Goal: Transaction & Acquisition: Book appointment/travel/reservation

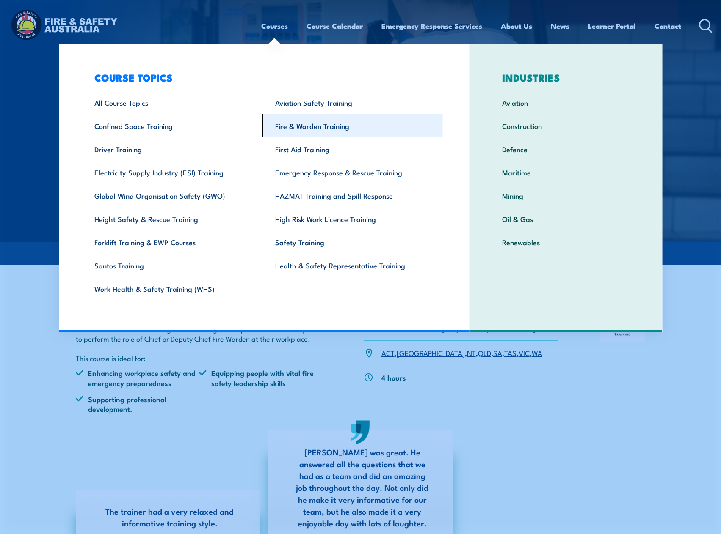
click at [324, 123] on link "Fire & Warden Training" at bounding box center [352, 125] width 181 height 23
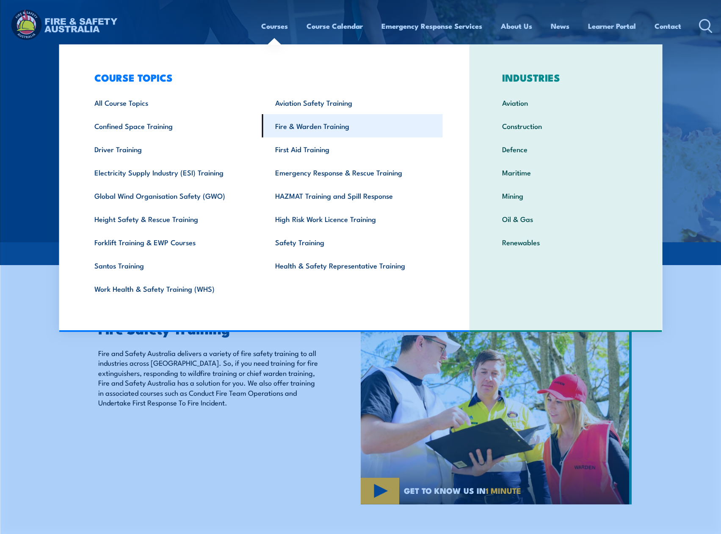
click at [296, 126] on link "Fire & Warden Training" at bounding box center [352, 125] width 181 height 23
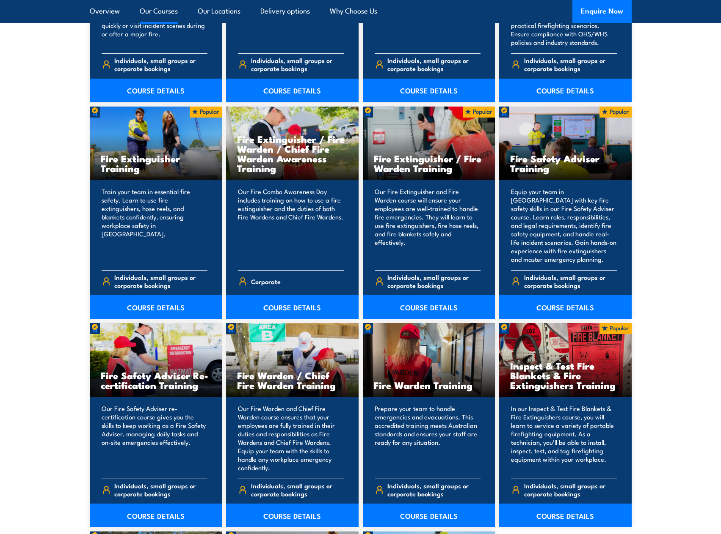
scroll to position [931, 0]
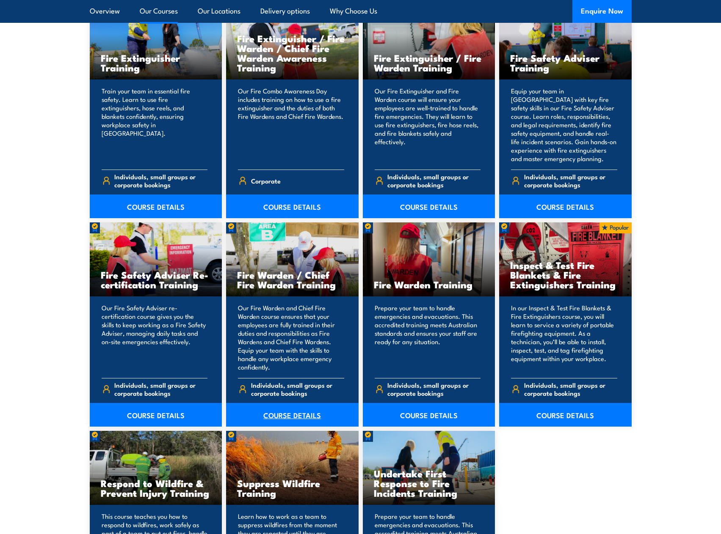
click at [284, 414] on link "COURSE DETAILS" at bounding box center [292, 415] width 132 height 24
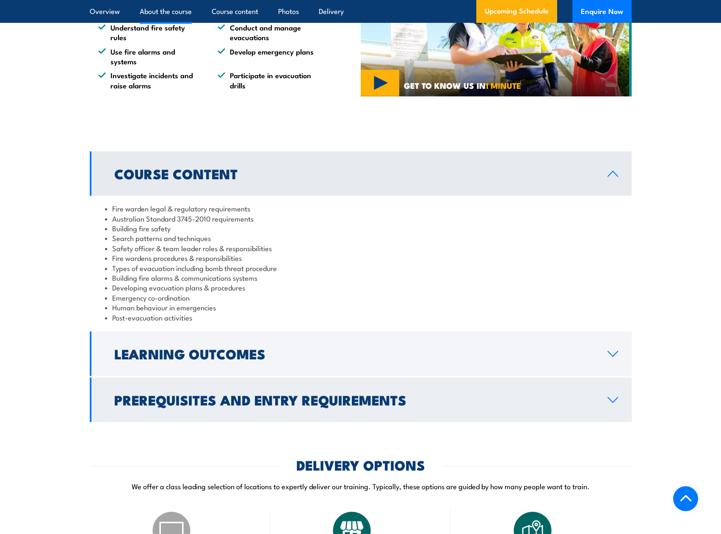
scroll to position [762, 0]
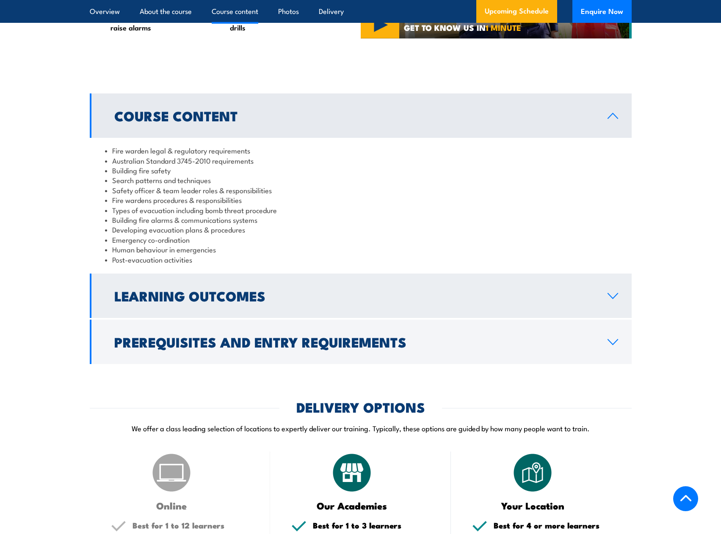
click at [299, 317] on link "Learning Outcomes" at bounding box center [361, 296] width 542 height 44
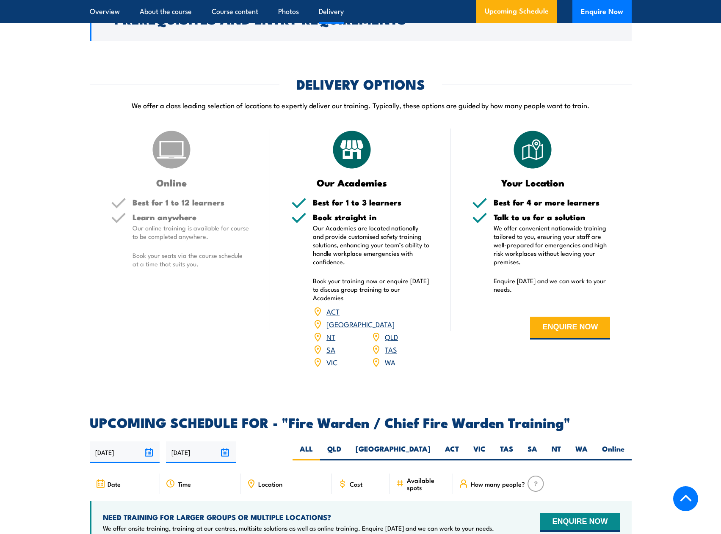
scroll to position [1312, 0]
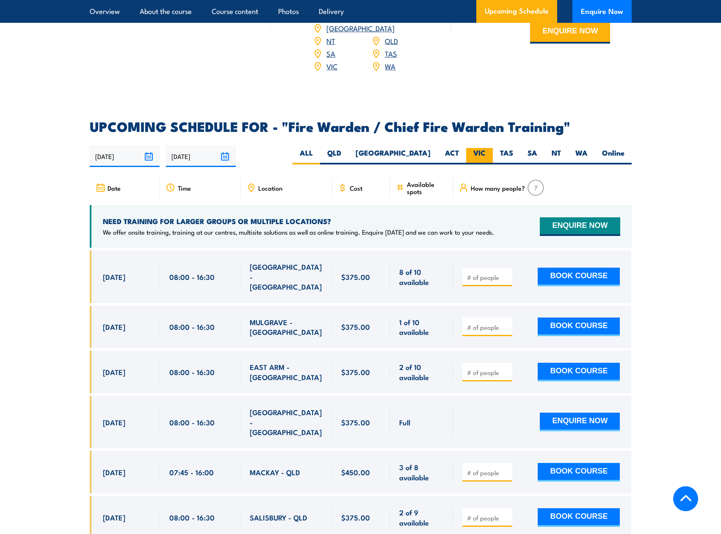
click at [477, 149] on label "VIC" at bounding box center [479, 156] width 27 height 17
click at [485, 149] on input "VIC" at bounding box center [488, 151] width 6 height 6
radio input "true"
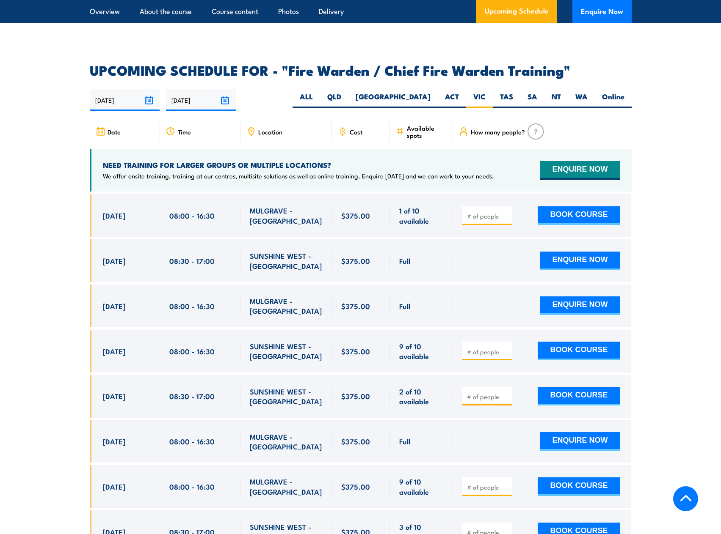
scroll to position [1499, 0]
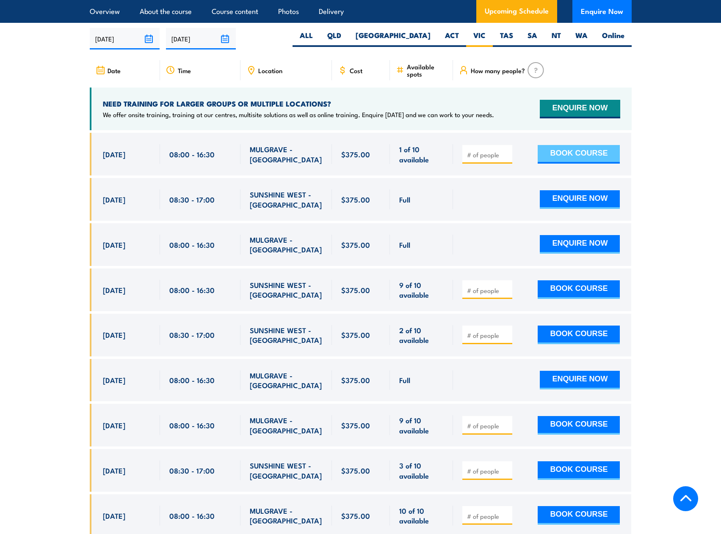
click at [569, 154] on button "BOOK COURSE" at bounding box center [578, 154] width 82 height 19
type input "1"
click at [504, 151] on input "1" at bounding box center [488, 155] width 42 height 8
click at [583, 146] on button "BOOK COURSE" at bounding box center [578, 154] width 82 height 19
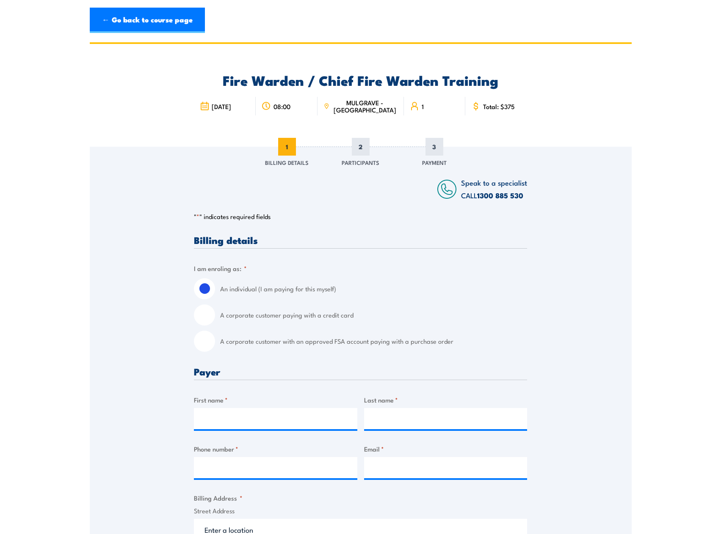
scroll to position [42, 0]
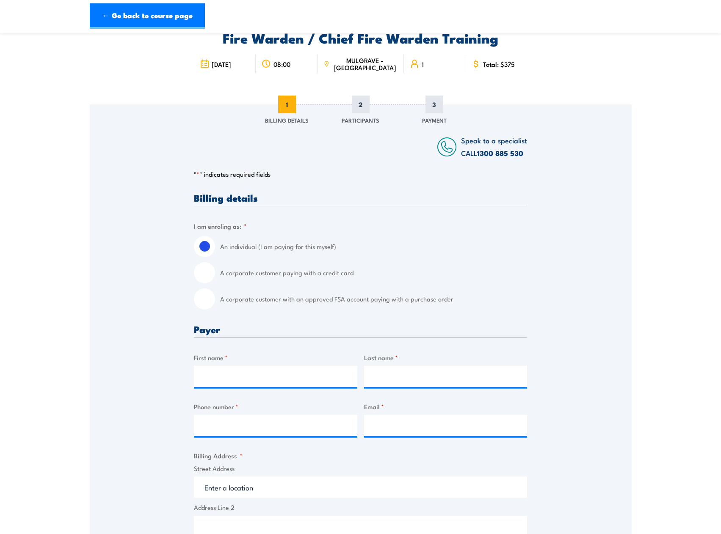
click at [206, 272] on input "A corporate customer paying with a credit card" at bounding box center [204, 272] width 21 height 21
radio input "true"
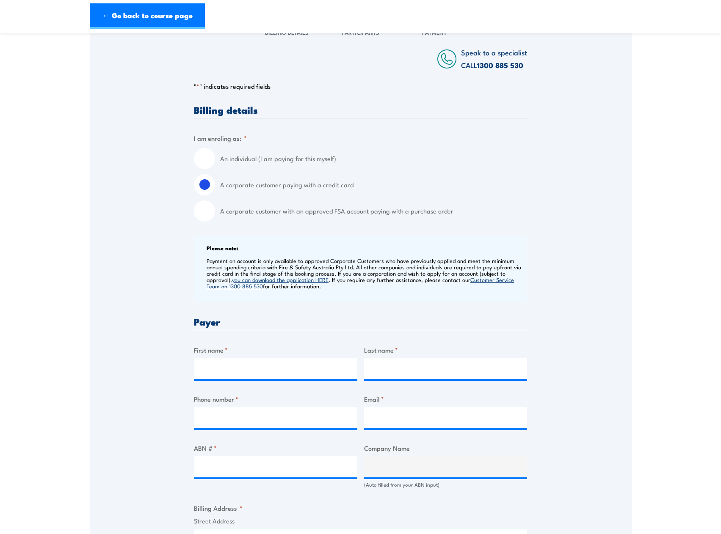
scroll to position [254, 0]
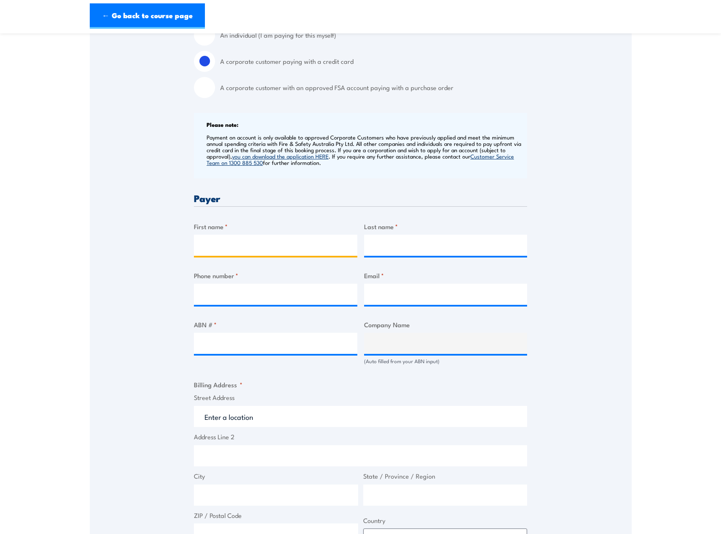
click at [256, 253] on input "First name *" at bounding box center [275, 245] width 163 height 21
type input "Renee"
click at [406, 248] on input "Last name *" at bounding box center [445, 245] width 163 height 21
type input "Jordan"
click at [234, 296] on input "Phone number *" at bounding box center [275, 294] width 163 height 21
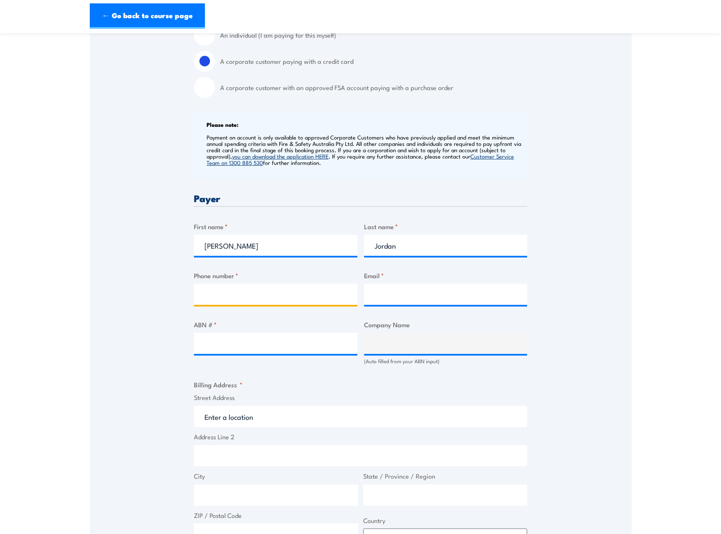
type input "0395012055"
type input "reneej@planbservices.com.au"
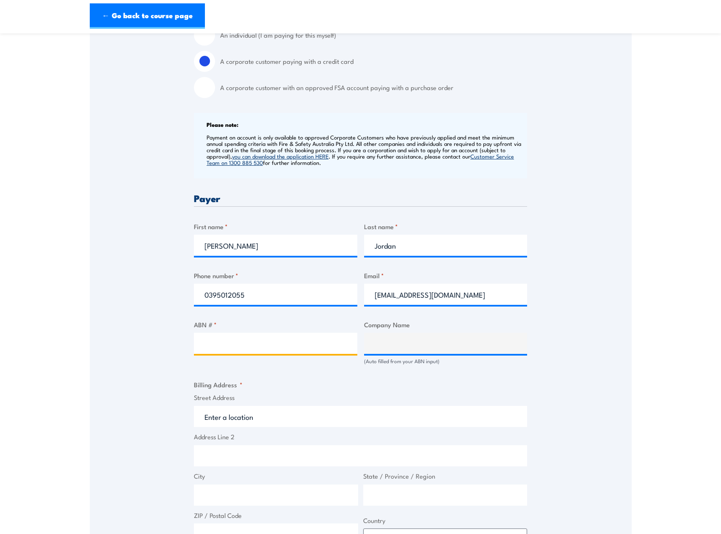
paste input "63 110 662 658"
click at [601, 340] on div "Speak to a specialist CALL [PHONE_NUMBER] CALL [PHONE_NUMBER] " * " indicates r…" at bounding box center [361, 352] width 542 height 918
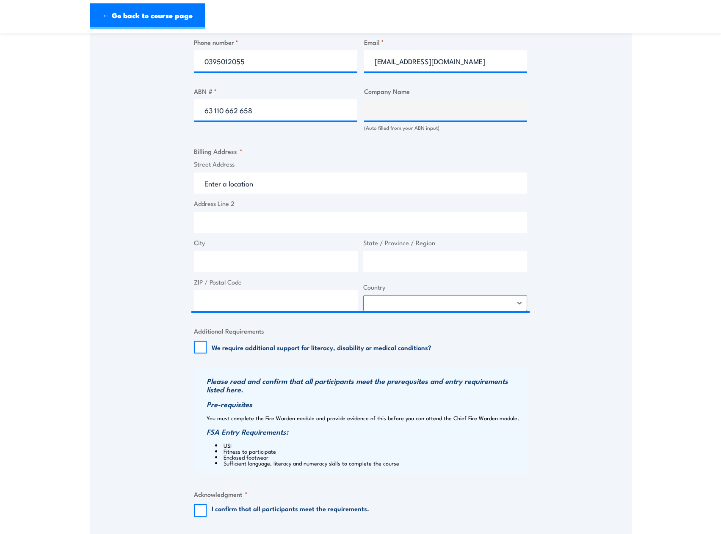
scroll to position [381, 0]
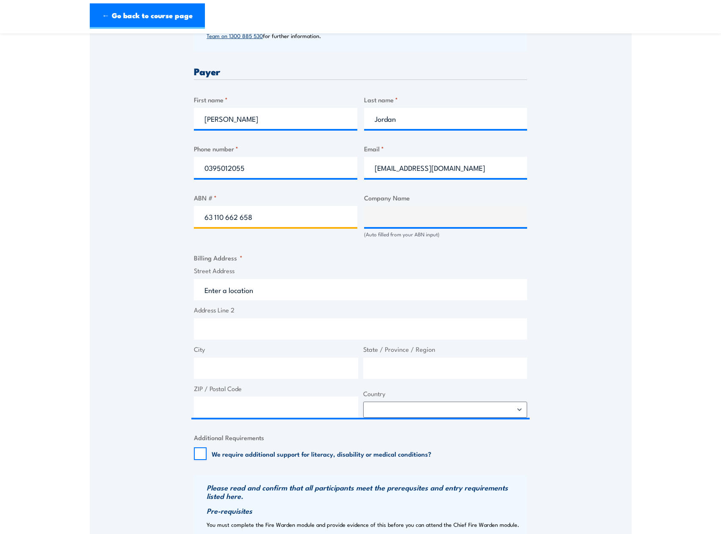
click at [263, 218] on input "63 110 662 658" at bounding box center [275, 216] width 163 height 21
click at [214, 217] on input "63 110 662 658" at bounding box center [275, 216] width 163 height 21
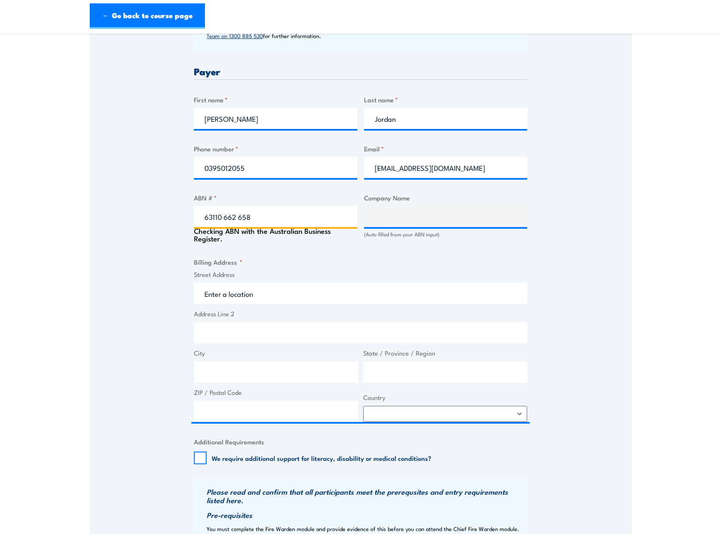
drag, startPoint x: 223, startPoint y: 217, endPoint x: 228, endPoint y: 215, distance: 4.6
click at [224, 216] on input "63110 662 658" at bounding box center [275, 216] width 163 height 21
type input "63110662 658"
type input "[MEDICAL_DATA] SERVICES PTY. LTD."
click at [236, 218] on input "63110662 658" at bounding box center [275, 216] width 163 height 21
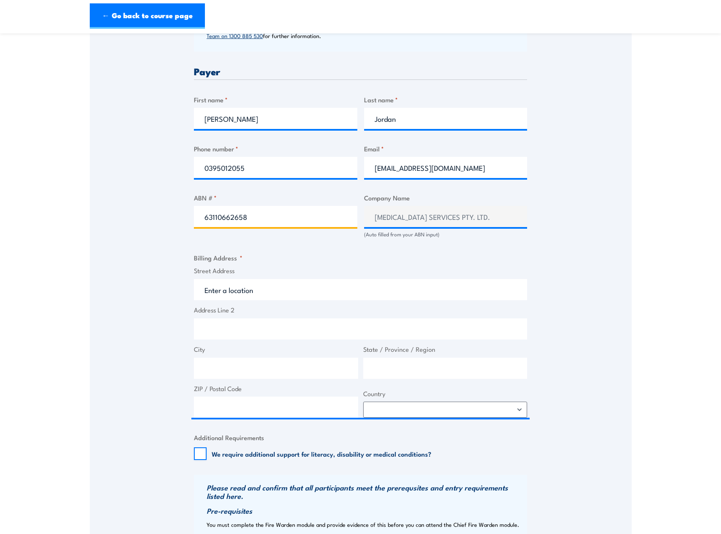
type input "63110662658"
click at [573, 248] on div "Speak to a specialist CALL [PHONE_NUMBER] CALL [PHONE_NUMBER] " * " indicates r…" at bounding box center [361, 225] width 542 height 918
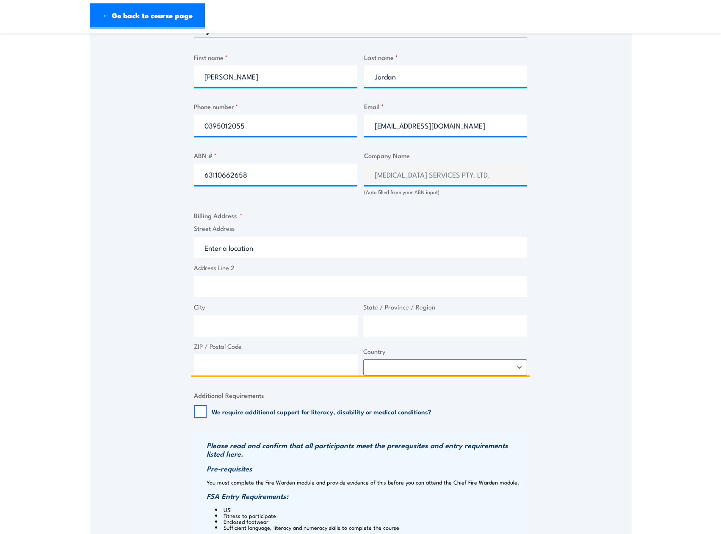
click at [252, 248] on input "Street Address" at bounding box center [360, 247] width 333 height 21
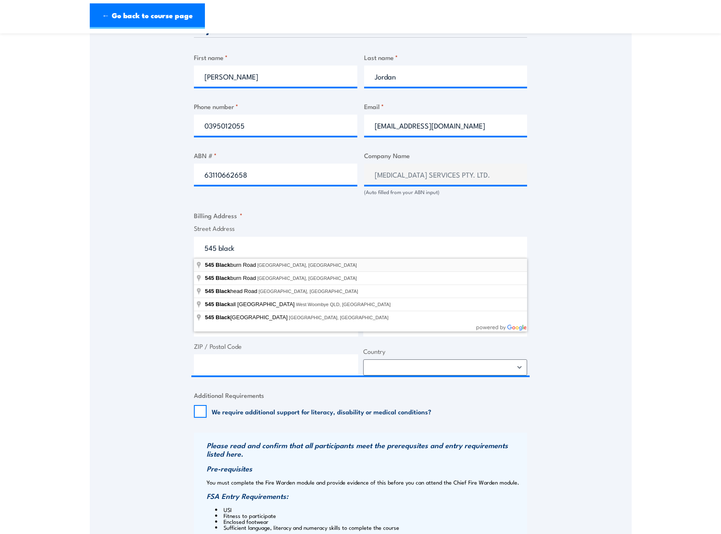
type input "[STREET_ADDRESS][PERSON_NAME]"
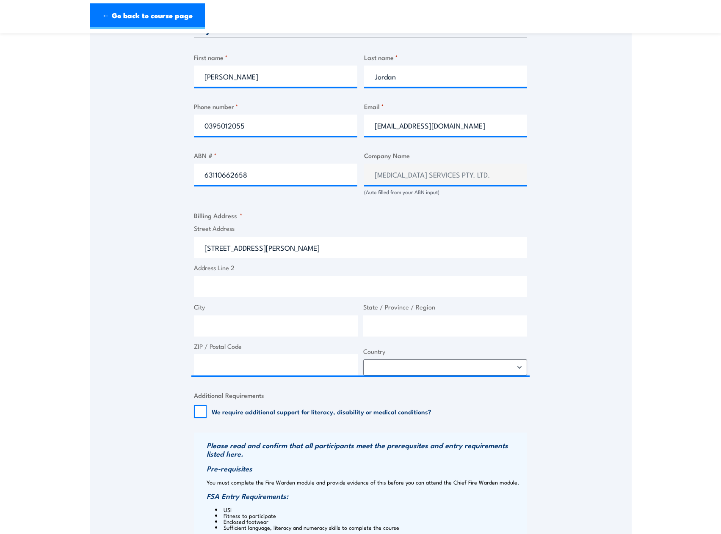
type input "[STREET_ADDRESS][PERSON_NAME]"
type input "[GEOGRAPHIC_DATA]"
type input "Victoria"
type input "3149"
select select "[GEOGRAPHIC_DATA]"
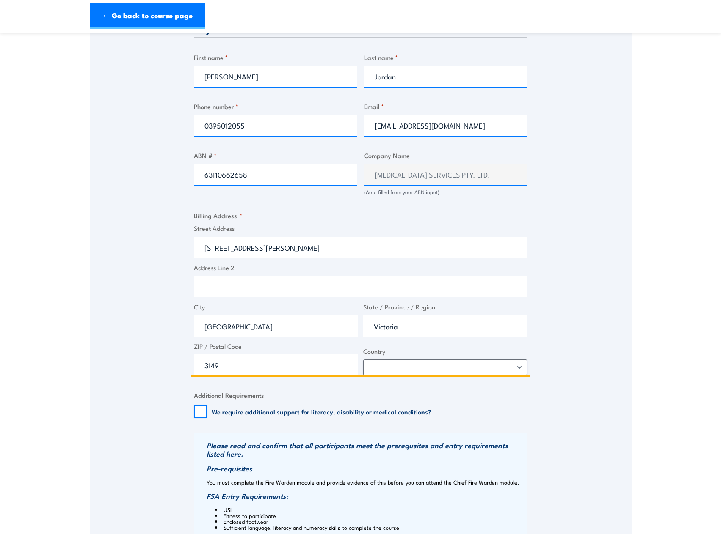
click at [250, 293] on input "Address Line 2" at bounding box center [360, 286] width 333 height 21
click at [202, 248] on input "[STREET_ADDRESS][PERSON_NAME]" at bounding box center [360, 247] width 333 height 21
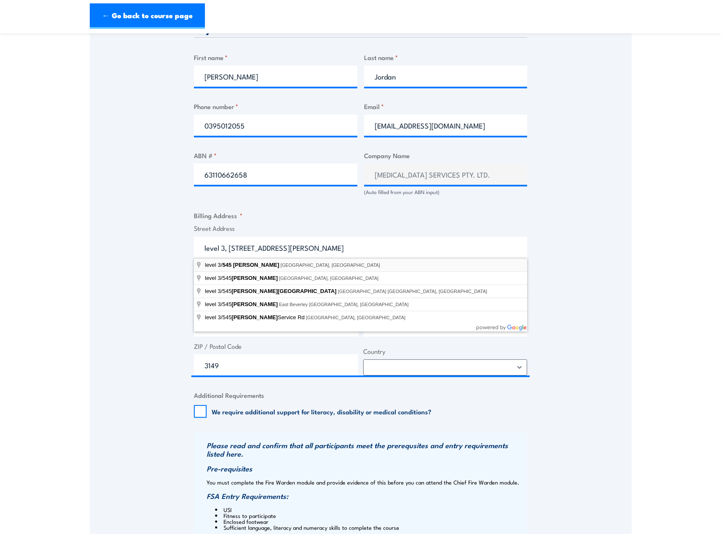
type input "level [STREET_ADDRESS][PERSON_NAME]"
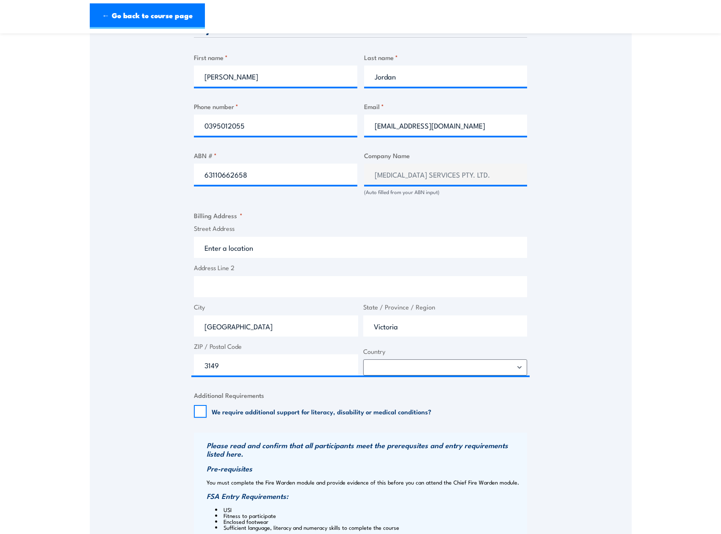
type input "[STREET_ADDRESS][PERSON_NAME]"
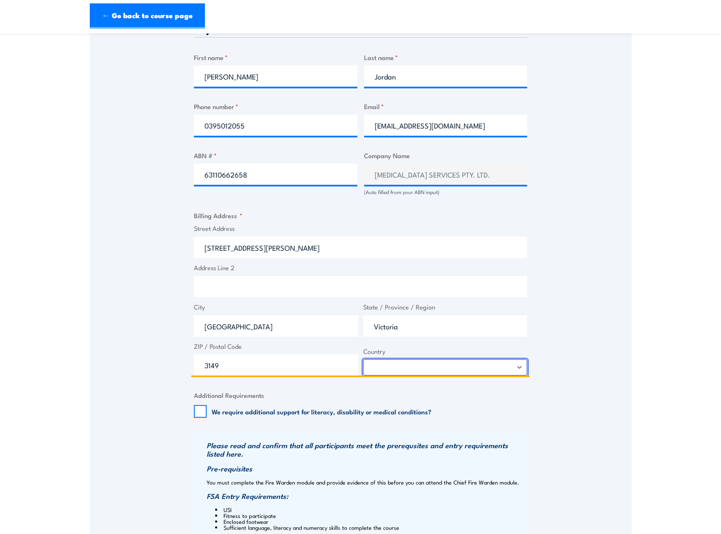
click at [411, 367] on select "Afghanistan Albania Algeria American Samoa Andorra Angola Anguilla Antarctica A…" at bounding box center [445, 368] width 164 height 16
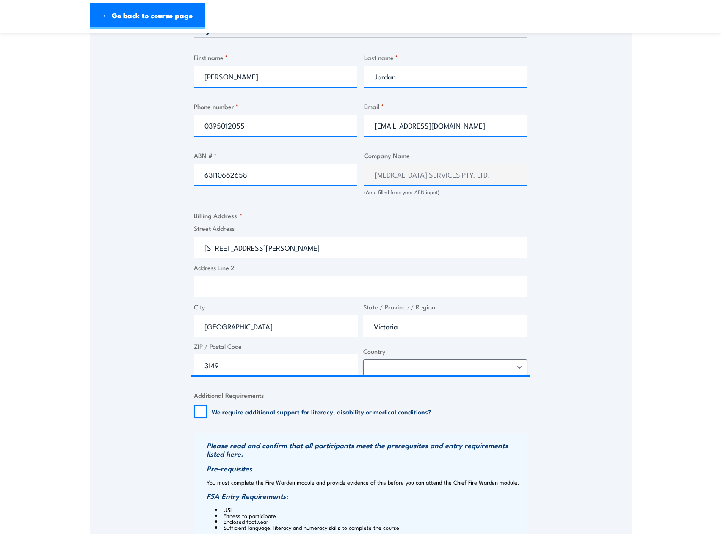
click at [633, 281] on section "Fire Warden / Chief Fire Warden Training 08:00 1 "" at bounding box center [360, 160] width 721 height 1082
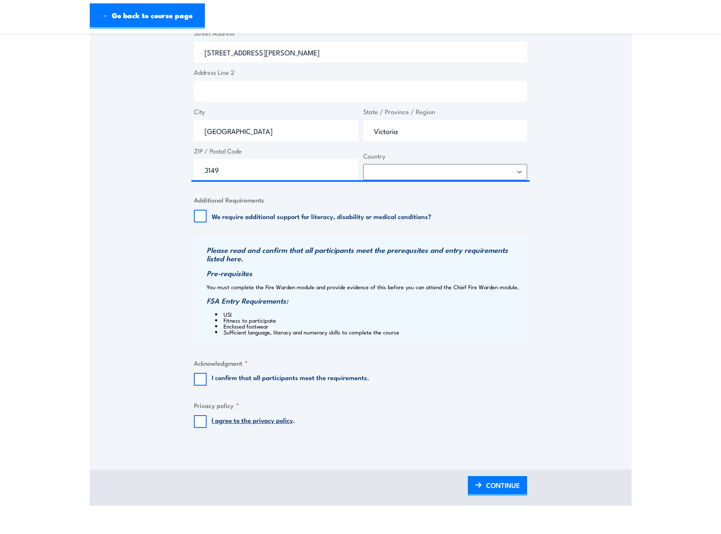
scroll to position [635, 0]
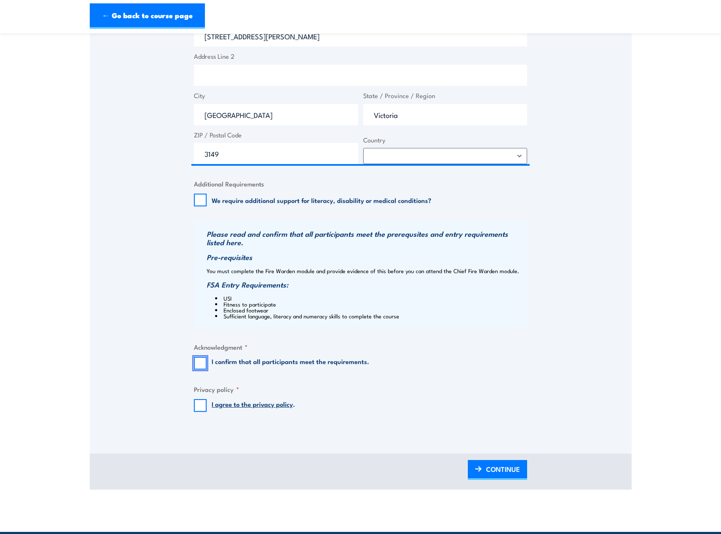
click at [205, 362] on input "I confirm that all participants meet the requirements." at bounding box center [200, 363] width 13 height 13
checkbox input "true"
click at [200, 402] on input "I agree to the privacy policy ." at bounding box center [200, 405] width 13 height 13
checkbox input "true"
click at [491, 469] on span "CONTINUE" at bounding box center [503, 469] width 34 height 22
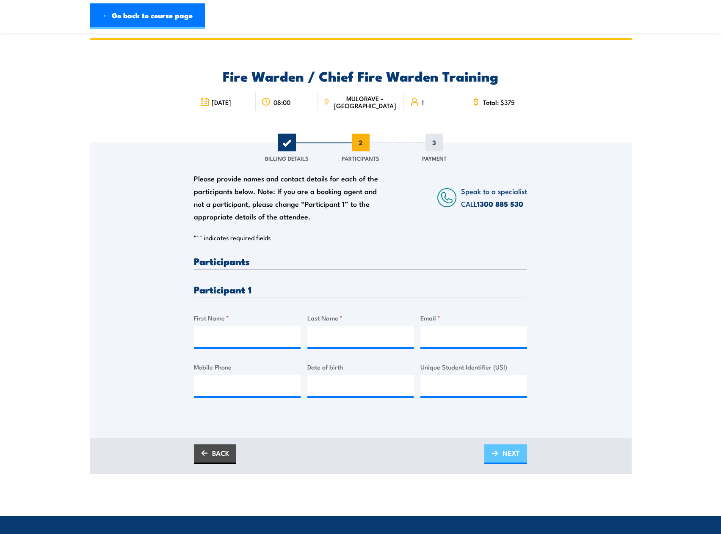
scroll to position [0, 0]
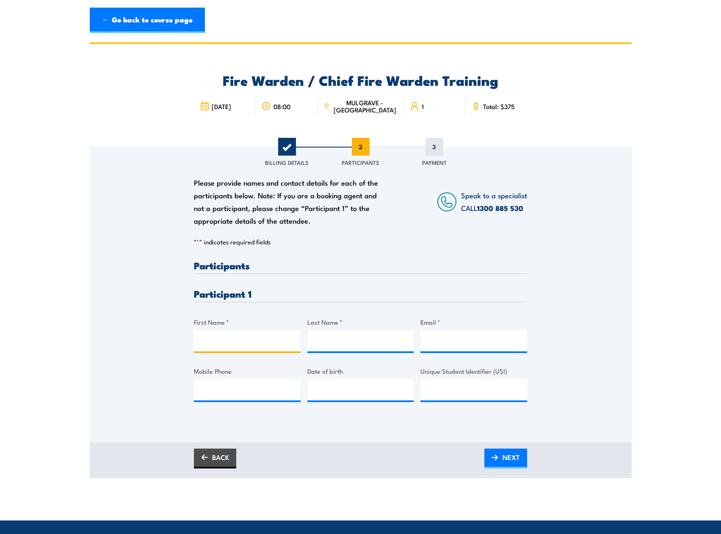
click at [247, 340] on input "First Name *" at bounding box center [247, 340] width 107 height 21
type input "Ilanit"
click at [328, 344] on input "Last Name *" at bounding box center [360, 340] width 107 height 21
type input "Erulkar"
click at [446, 342] on input "Email *" at bounding box center [473, 340] width 107 height 21
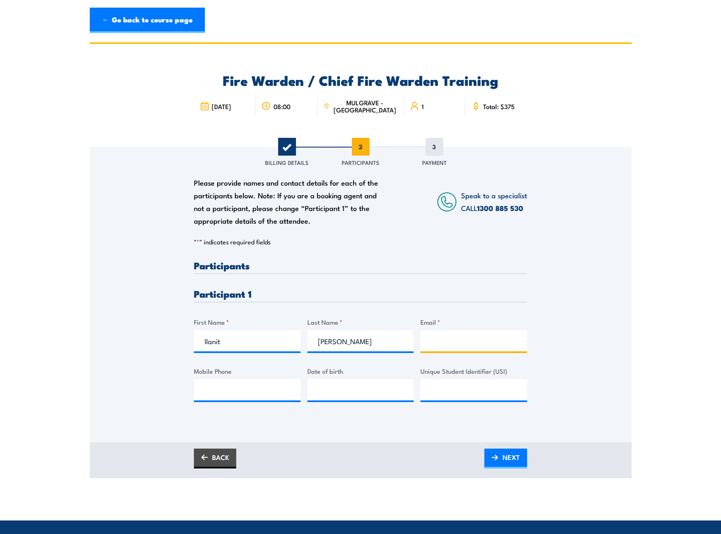
paste input "ilanite@planbcomms.com.au"
type input "ilanite@planbcomms.com.au"
click at [254, 384] on input "Mobile Phone" at bounding box center [247, 390] width 107 height 21
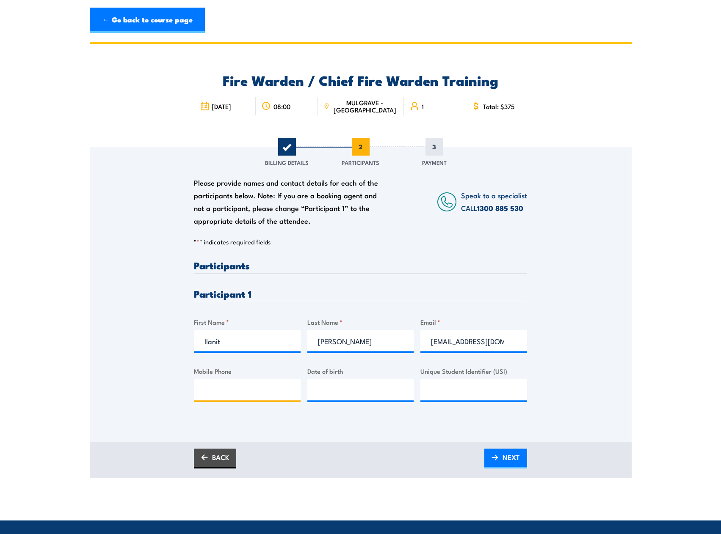
paste input "0477 157 130"
type input "0477 157 130"
click at [586, 368] on div "Please provide names and contact details for each of the participants below. No…" at bounding box center [361, 283] width 542 height 272
click at [518, 465] on span "NEXT" at bounding box center [510, 457] width 17 height 22
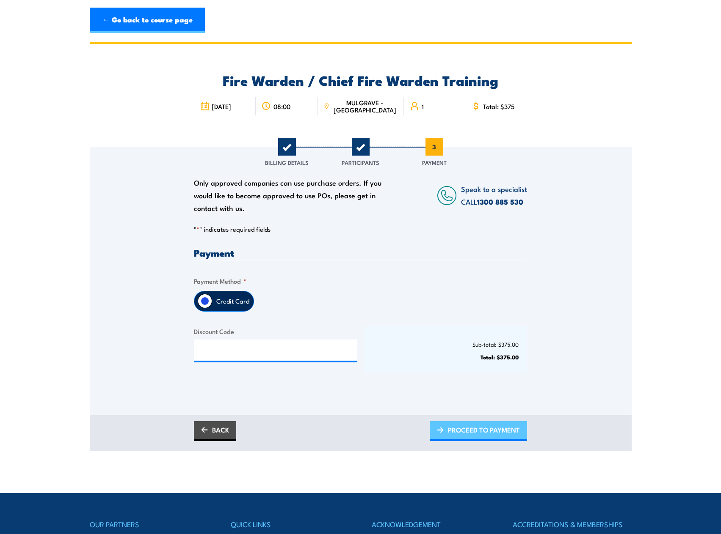
click at [498, 421] on span "PROCEED TO PAYMENT" at bounding box center [484, 430] width 72 height 22
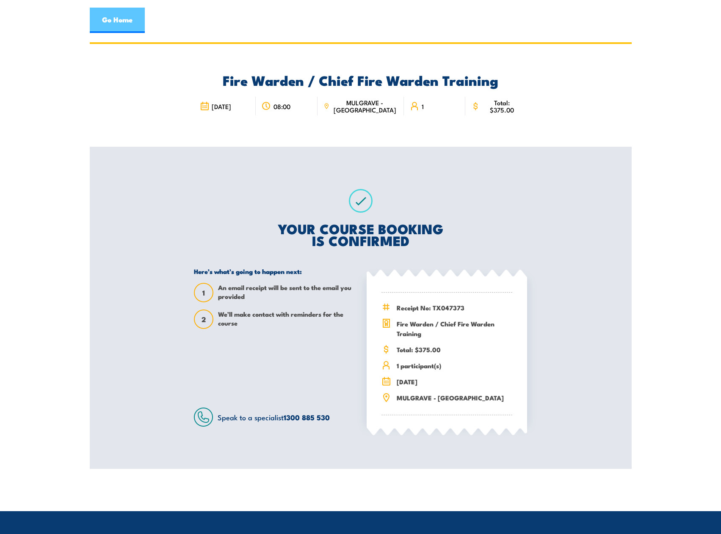
click at [124, 30] on link "Go Home" at bounding box center [117, 20] width 55 height 25
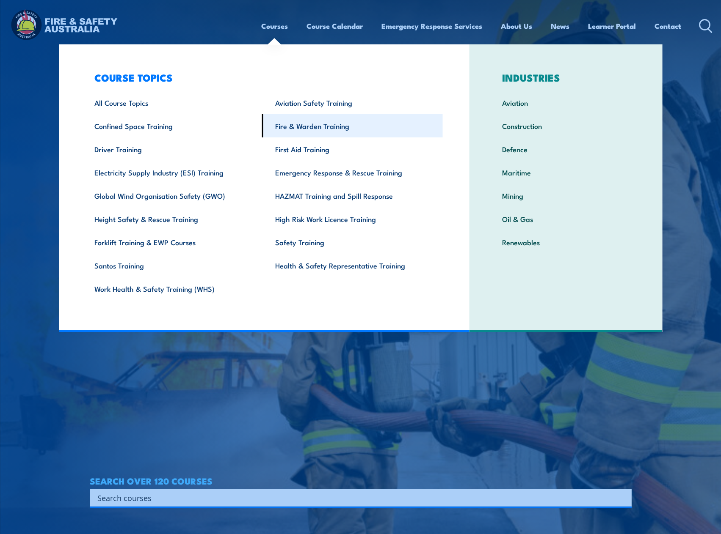
click at [310, 123] on link "Fire & Warden Training" at bounding box center [352, 125] width 181 height 23
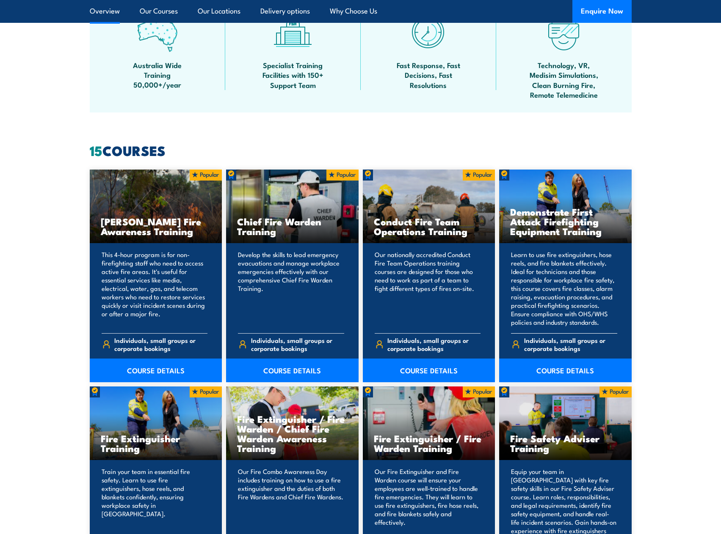
scroll to position [762, 0]
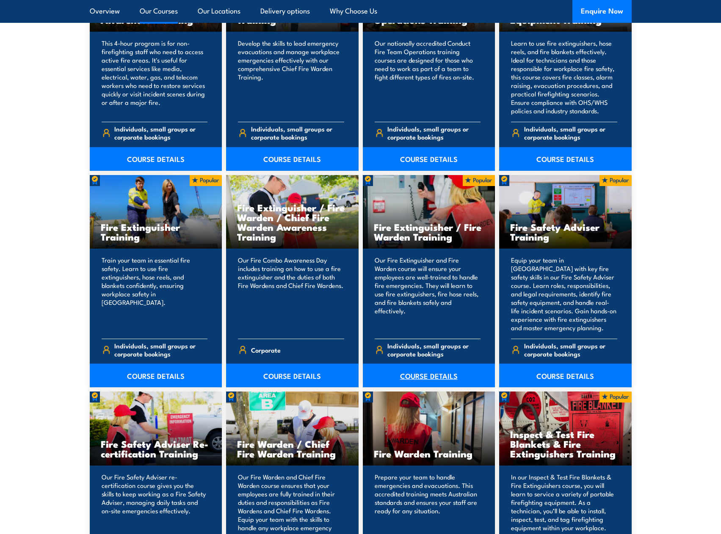
click at [421, 379] on link "COURSE DETAILS" at bounding box center [429, 376] width 132 height 24
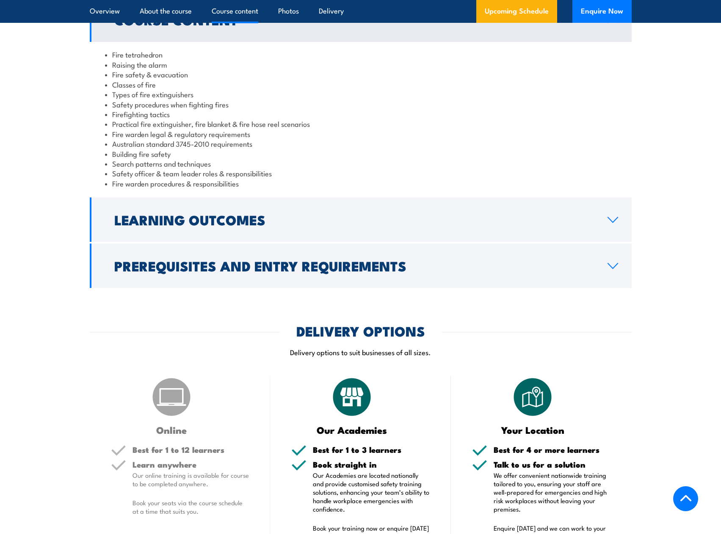
scroll to position [677, 0]
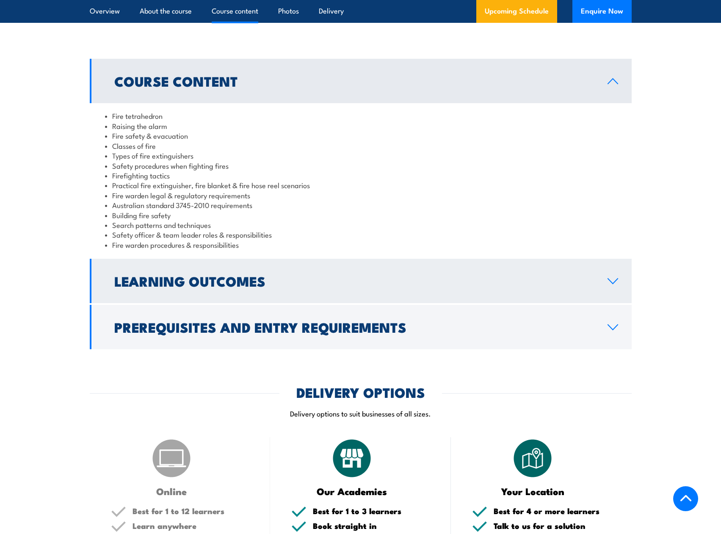
click at [402, 285] on h2 "Learning Outcomes" at bounding box center [353, 281] width 479 height 12
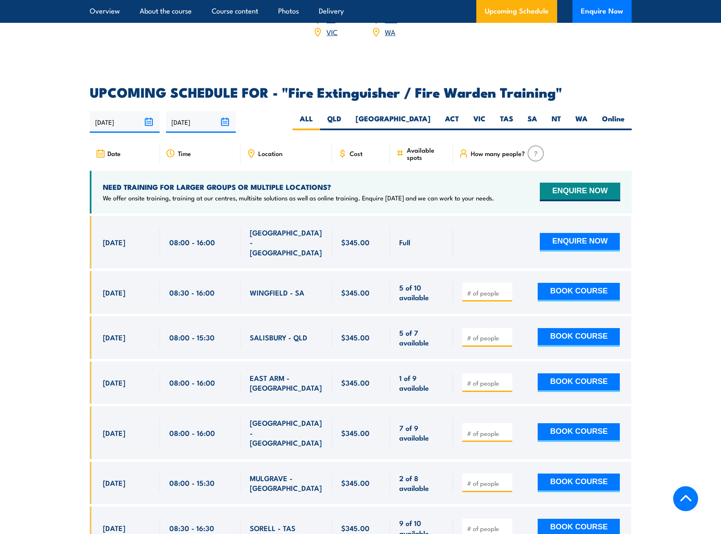
scroll to position [1269, 0]
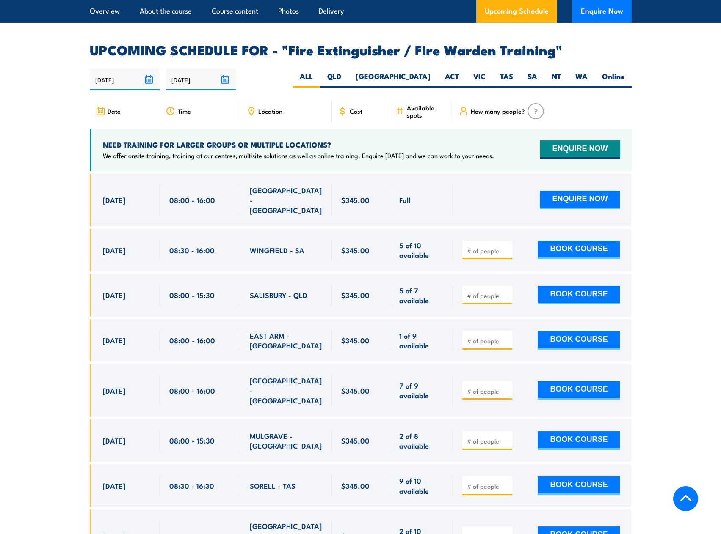
click at [498, 437] on input "number" at bounding box center [488, 441] width 42 height 8
type input "1"
click at [506, 437] on input "1" at bounding box center [488, 441] width 42 height 8
click at [570, 432] on button "BOOK COURSE" at bounding box center [578, 441] width 82 height 19
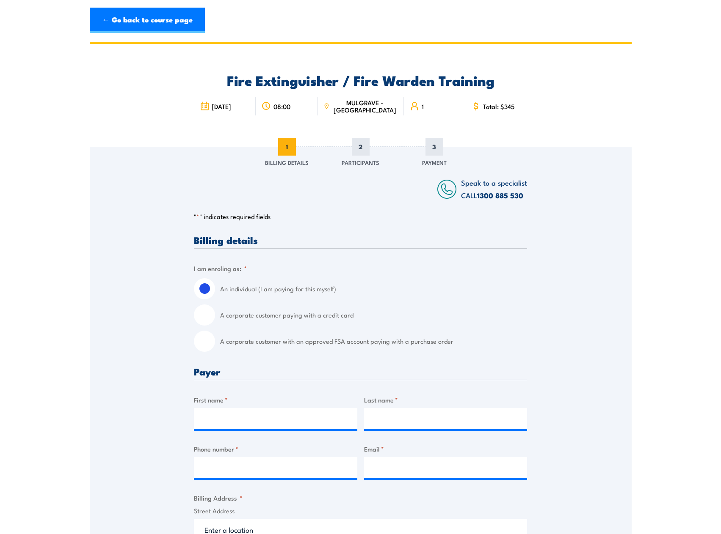
click at [205, 314] on input "A corporate customer paying with a credit card" at bounding box center [204, 315] width 21 height 21
radio input "true"
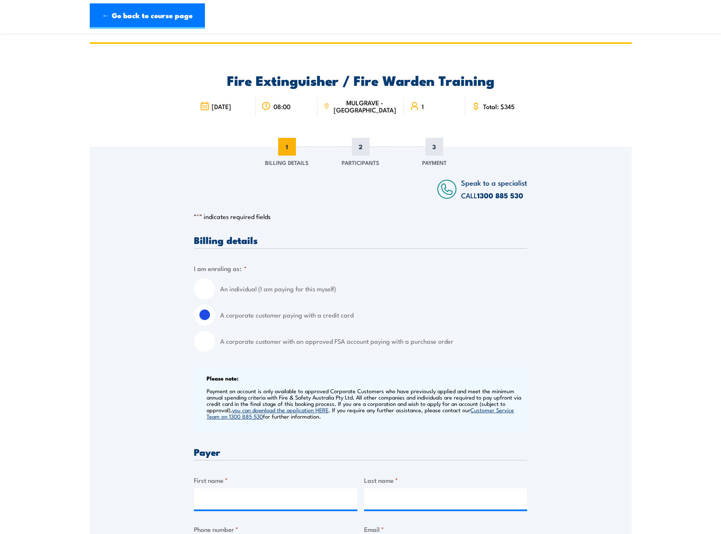
scroll to position [169, 0]
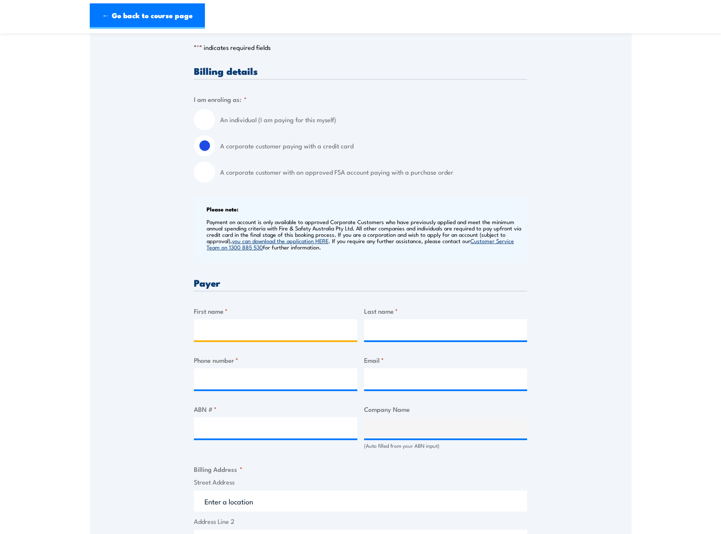
click at [254, 338] on input "First name *" at bounding box center [275, 329] width 163 height 21
type input "[PERSON_NAME]"
type input "Jordan"
type input "0395012055"
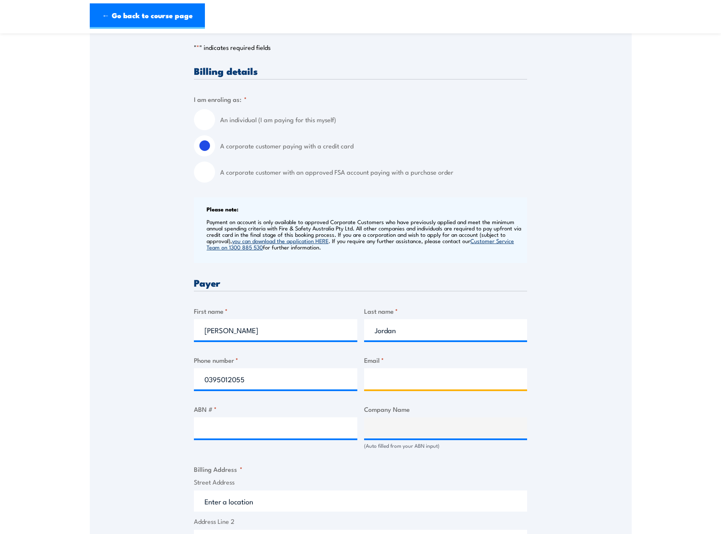
type input "[EMAIL_ADDRESS][DOMAIN_NAME]"
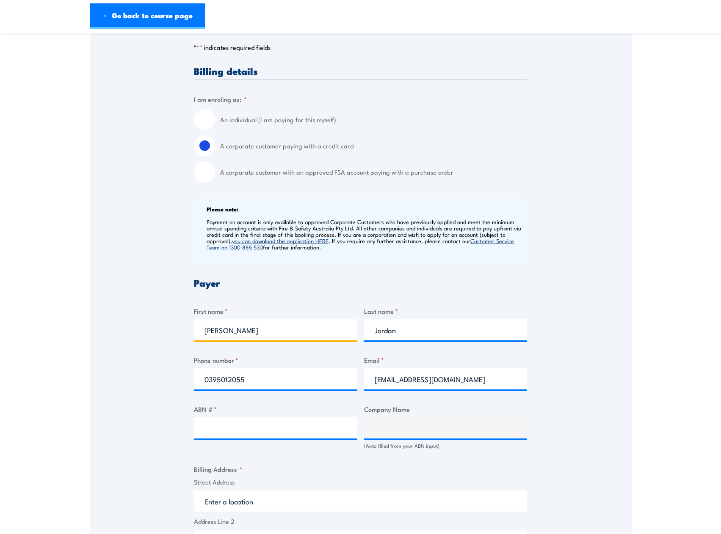
type input "[PERSON_NAME]"
click at [252, 426] on input "ABN # *" at bounding box center [275, 428] width 163 height 21
click at [234, 422] on input "ABN # *" at bounding box center [275, 428] width 163 height 21
paste input "63 110 662 658"
type input "63 110 662 658"
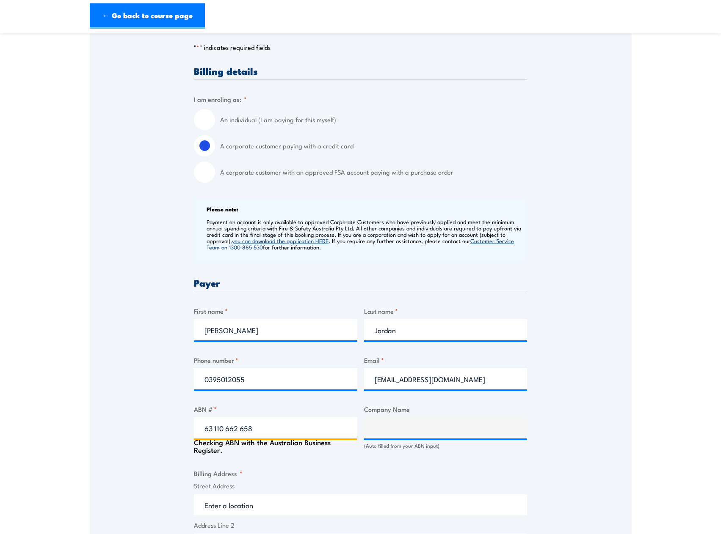
type input "[MEDICAL_DATA] SERVICES PTY. LTD."
type input "63 110 662 658"
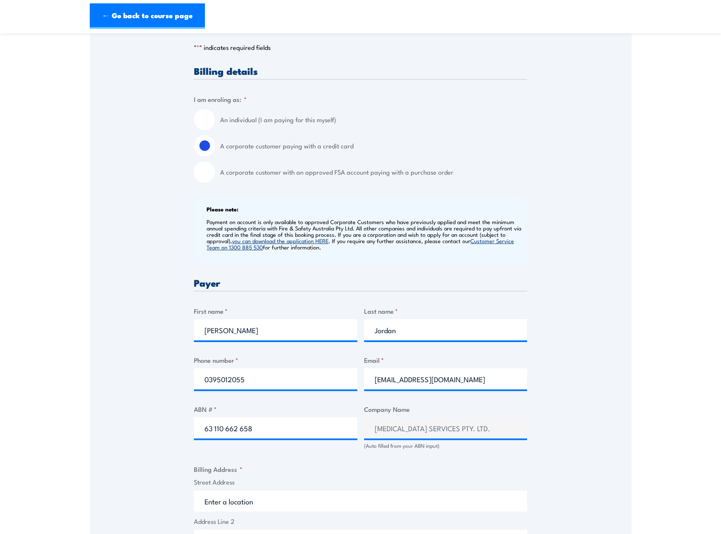
click at [565, 442] on div "Speak to a specialist CALL [PHONE_NUMBER] CALL [PHONE_NUMBER] " * " indicates r…" at bounding box center [361, 418] width 542 height 880
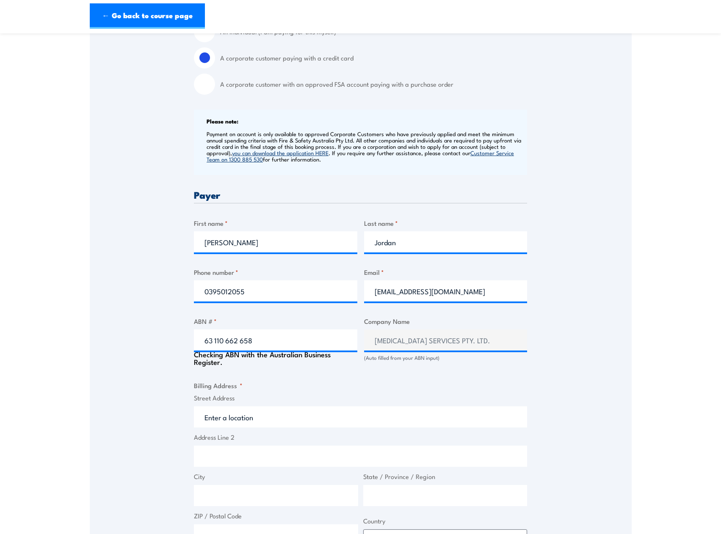
scroll to position [339, 0]
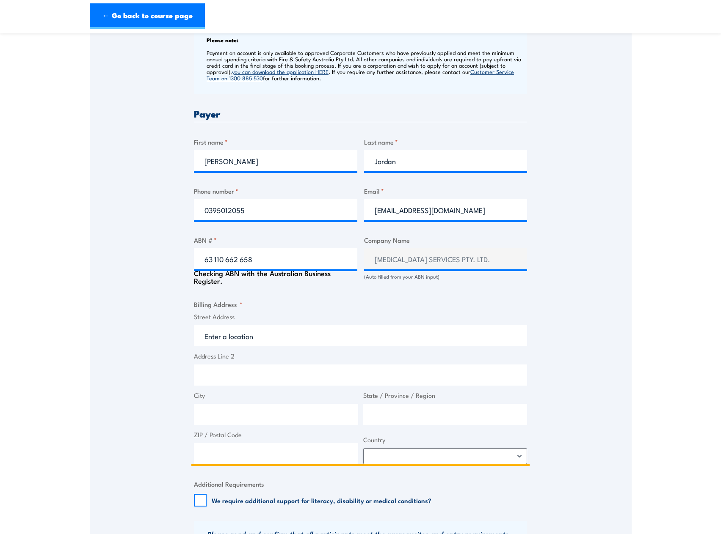
click at [244, 342] on input "Street Address" at bounding box center [360, 335] width 333 height 21
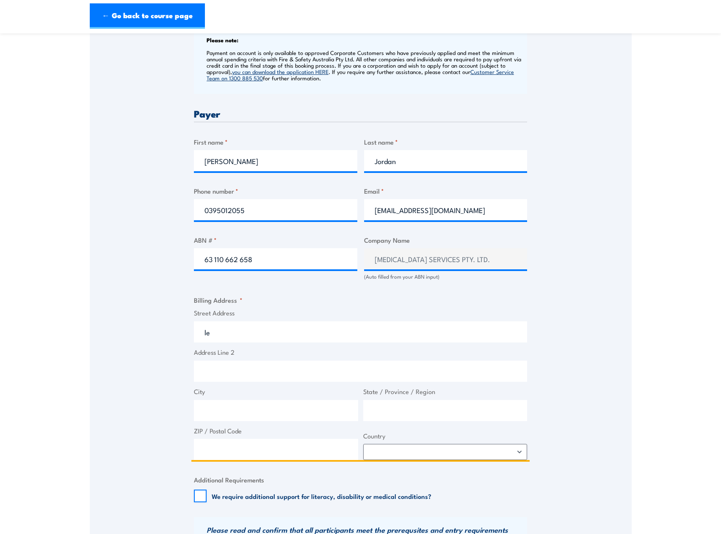
type input "l"
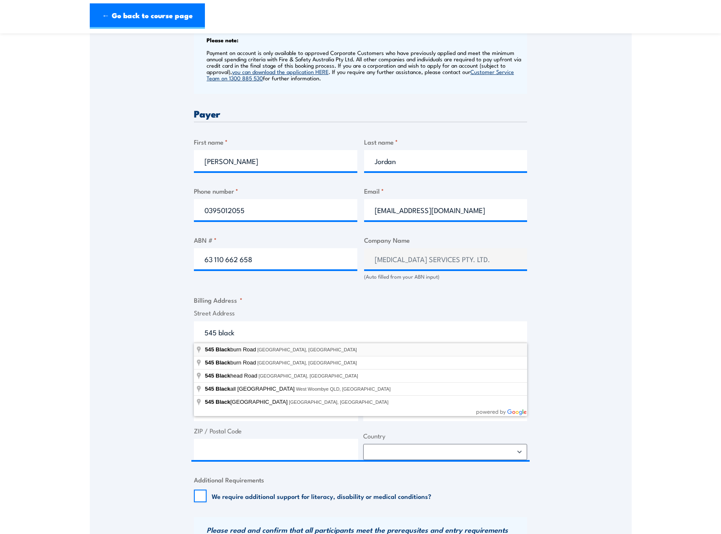
type input "[STREET_ADDRESS][PERSON_NAME]"
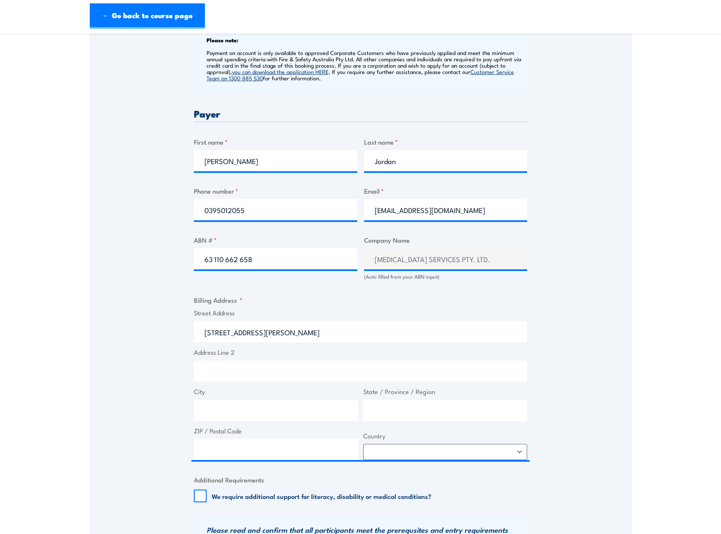
type input "[STREET_ADDRESS][PERSON_NAME]"
type input "[GEOGRAPHIC_DATA]"
type input "Victoria"
type input "3149"
select select "[GEOGRAPHIC_DATA]"
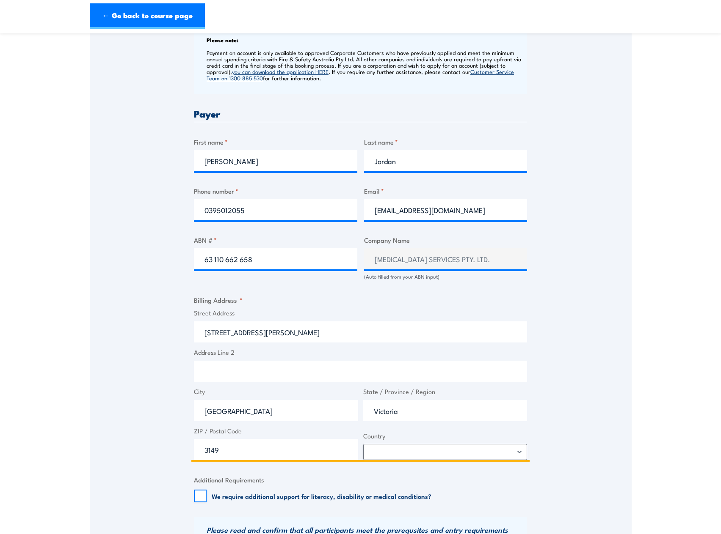
click at [204, 335] on input "[STREET_ADDRESS][PERSON_NAME]" at bounding box center [360, 332] width 333 height 21
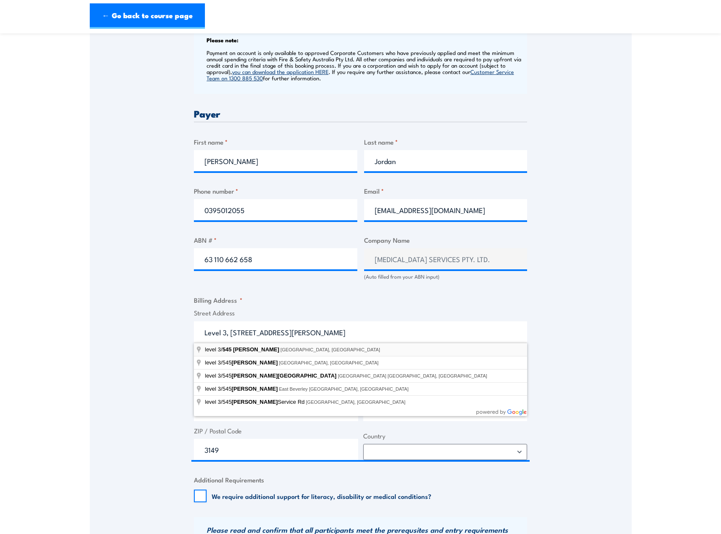
type input "level [STREET_ADDRESS][PERSON_NAME]"
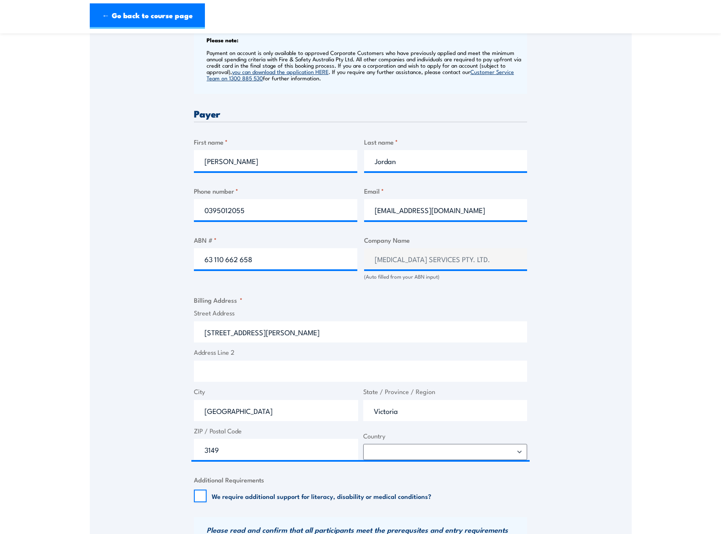
scroll to position [423, 0]
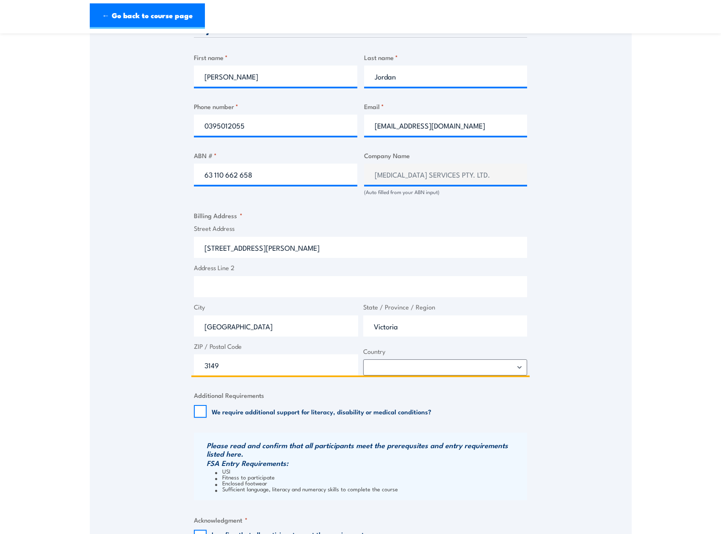
click at [226, 244] on input "[STREET_ADDRESS][PERSON_NAME]" at bounding box center [360, 247] width 333 height 21
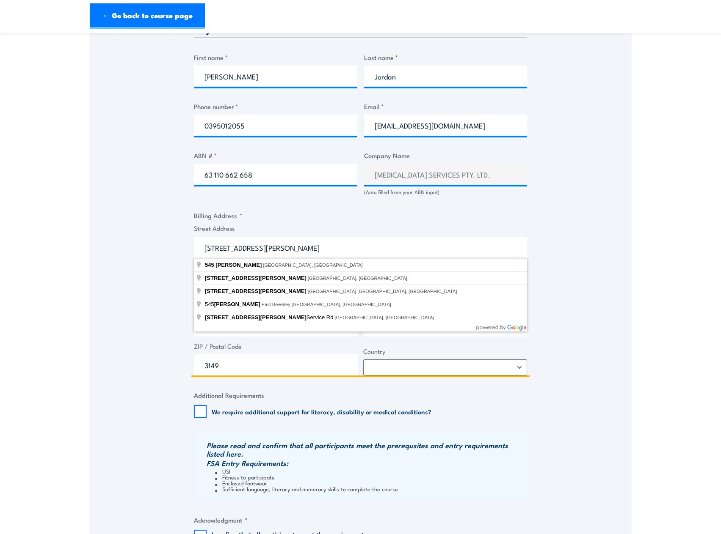
click at [204, 248] on input "[STREET_ADDRESS][PERSON_NAME]" at bounding box center [360, 247] width 333 height 21
click at [204, 250] on input "[STREET_ADDRESS][PERSON_NAME]" at bounding box center [360, 247] width 333 height 21
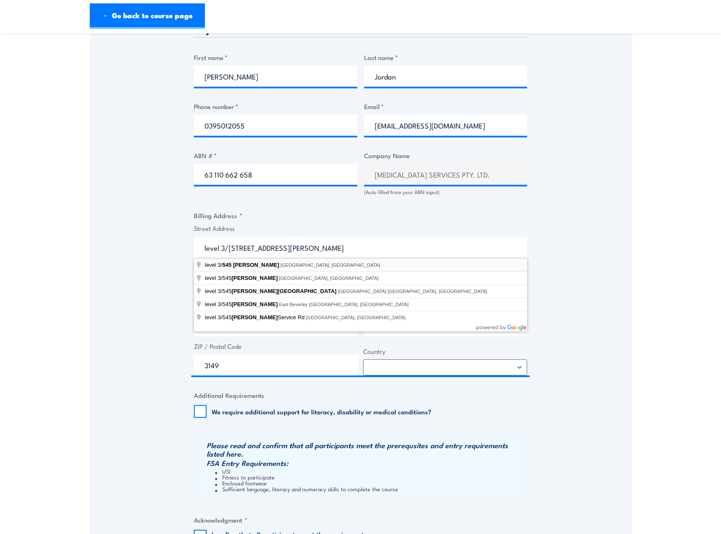
type input "level [STREET_ADDRESS][PERSON_NAME]"
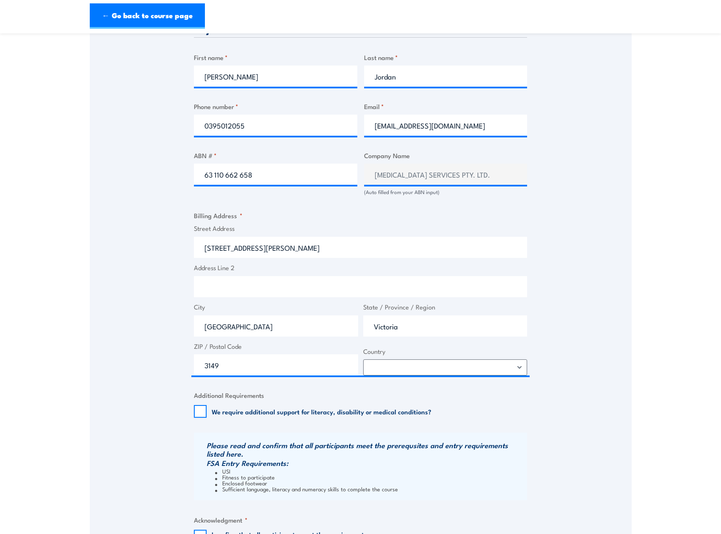
click at [580, 295] on div "Speak to a specialist CALL [PHONE_NUMBER] CALL [PHONE_NUMBER] " * " indicates r…" at bounding box center [361, 164] width 542 height 880
click at [226, 256] on input "[STREET_ADDRESS][PERSON_NAME]" at bounding box center [360, 247] width 333 height 21
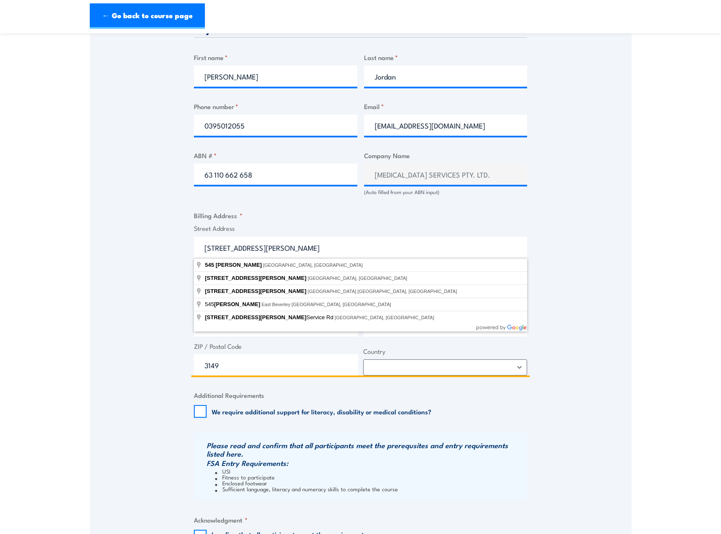
click at [204, 249] on input "[STREET_ADDRESS][PERSON_NAME]" at bounding box center [360, 247] width 333 height 21
type input "Level 3/[STREET_ADDRESS][PERSON_NAME]"
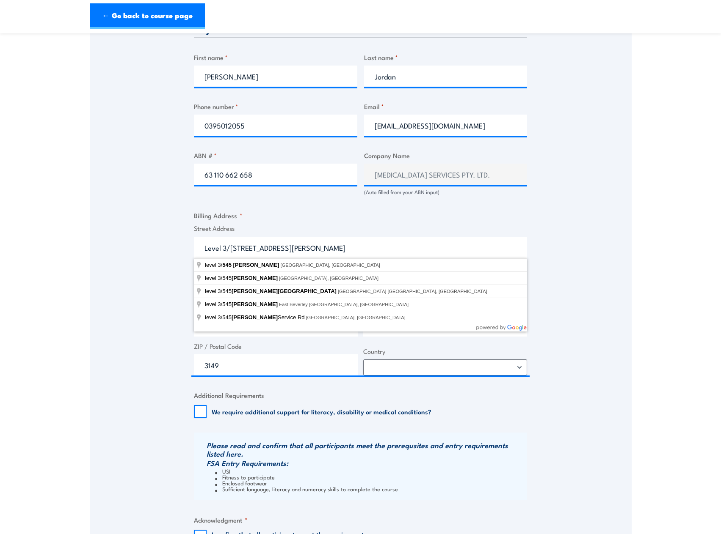
click at [584, 264] on div "Speak to a specialist CALL [PHONE_NUMBER] CALL [PHONE_NUMBER] " * " indicates r…" at bounding box center [361, 164] width 542 height 880
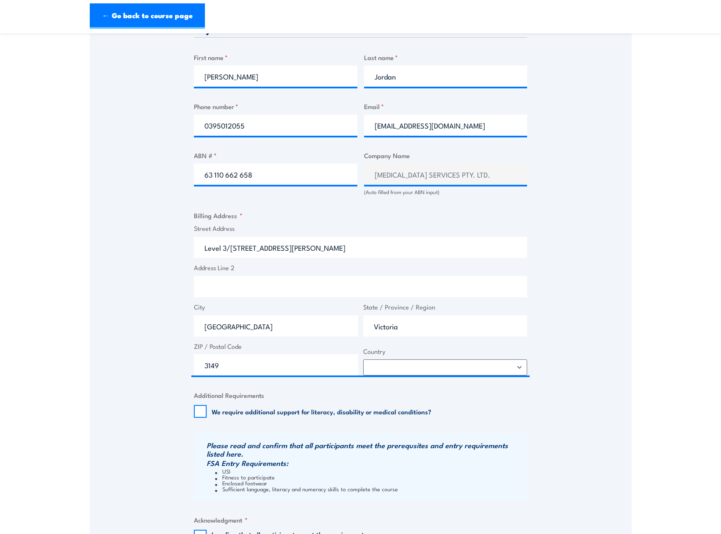
scroll to position [592, 0]
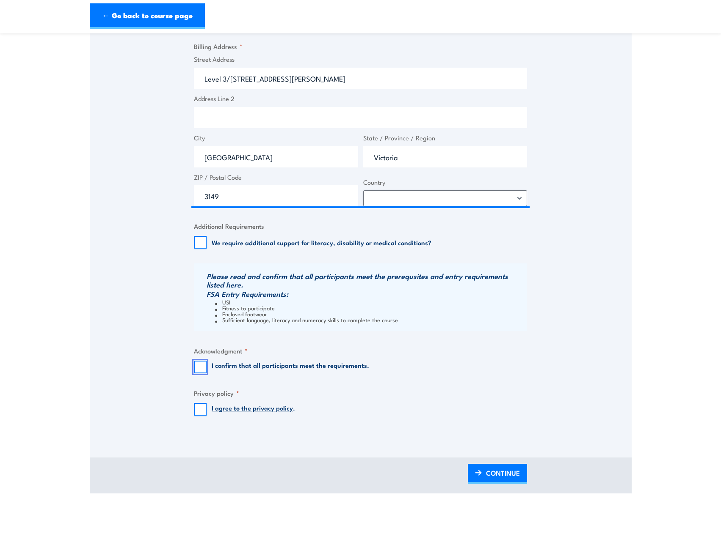
click at [201, 363] on input "I confirm that all participants meet the requirements." at bounding box center [200, 367] width 13 height 13
checkbox input "true"
click at [202, 407] on input "I agree to the privacy policy ." at bounding box center [200, 409] width 13 height 13
checkbox input "true"
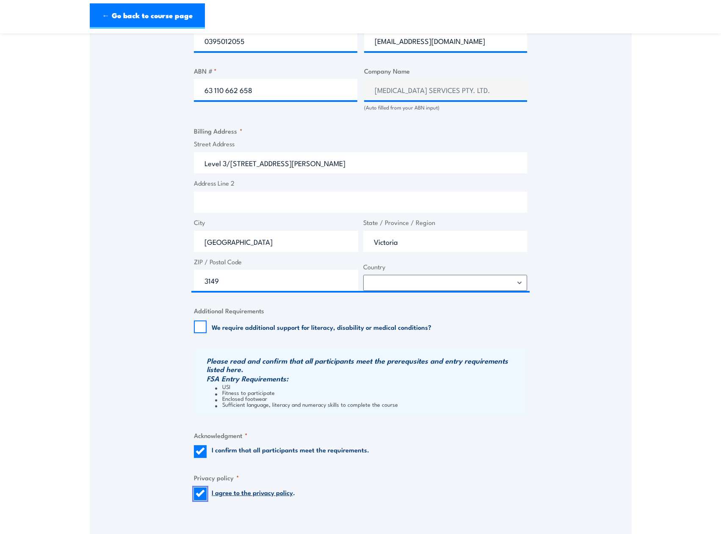
scroll to position [719, 0]
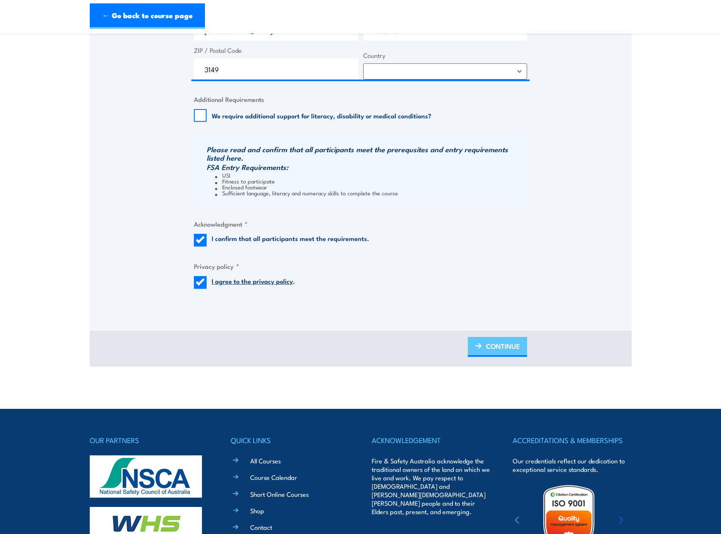
click at [504, 350] on span "CONTINUE" at bounding box center [503, 346] width 34 height 22
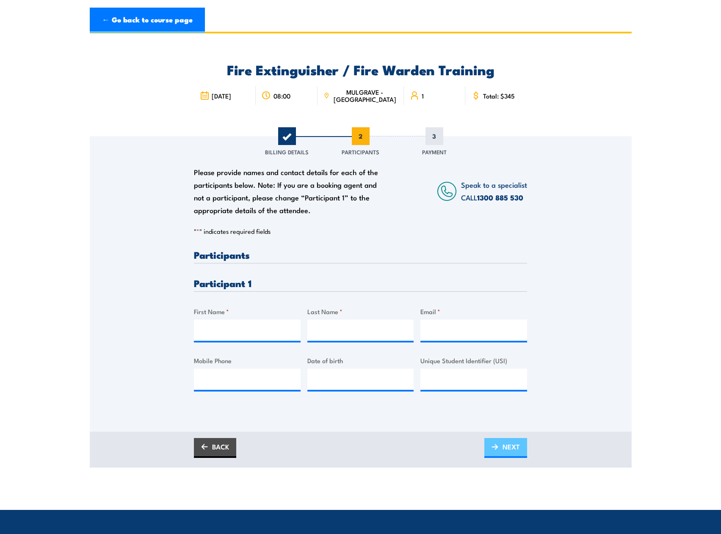
scroll to position [0, 0]
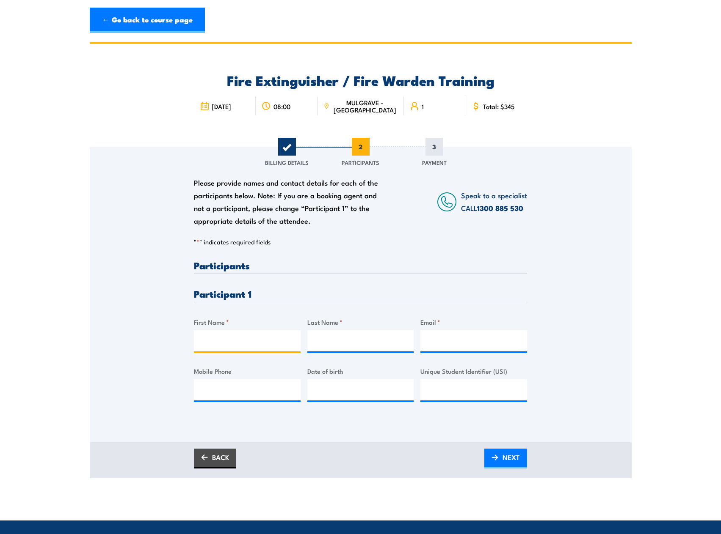
click at [261, 346] on input "First Name *" at bounding box center [247, 340] width 107 height 21
type input "[PERSON_NAME]"
click at [351, 345] on input "Last Name *" at bounding box center [360, 340] width 107 height 21
type input "[PERSON_NAME]"
click at [482, 342] on input "Email *" at bounding box center [473, 340] width 107 height 21
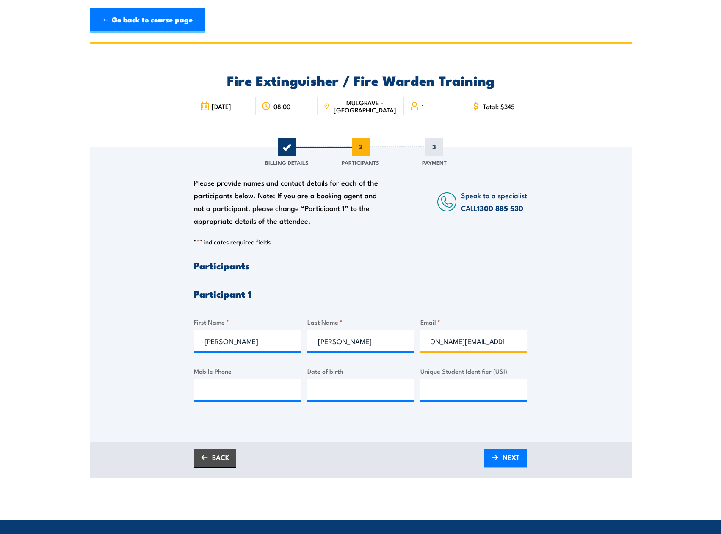
scroll to position [0, 24]
type input "[PERSON_NAME][EMAIL_ADDRESS][DOMAIN_NAME]"
click at [564, 337] on div "Please provide names and contact details for each of the participants below. No…" at bounding box center [361, 283] width 542 height 272
click at [268, 394] on input "Mobile Phone" at bounding box center [247, 390] width 107 height 21
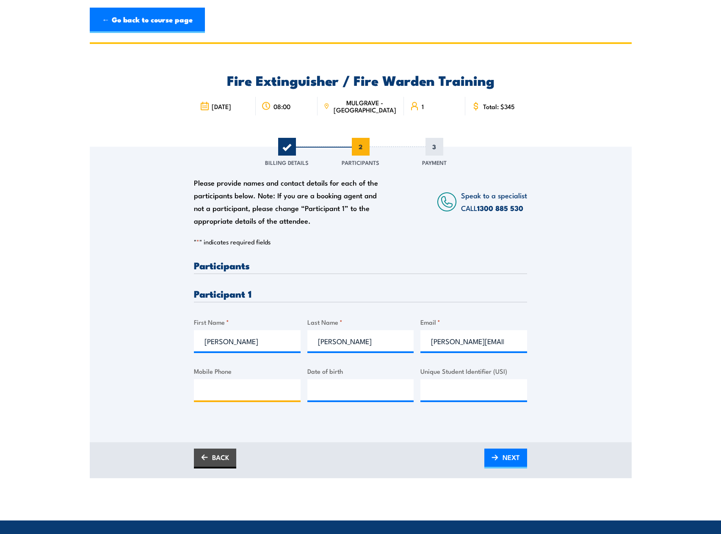
type input "0395012055"
click at [311, 417] on div "Please provide names and contact details for each of the participants below. No…" at bounding box center [360, 340] width 333 height 158
click at [500, 453] on link "NEXT" at bounding box center [505, 459] width 43 height 20
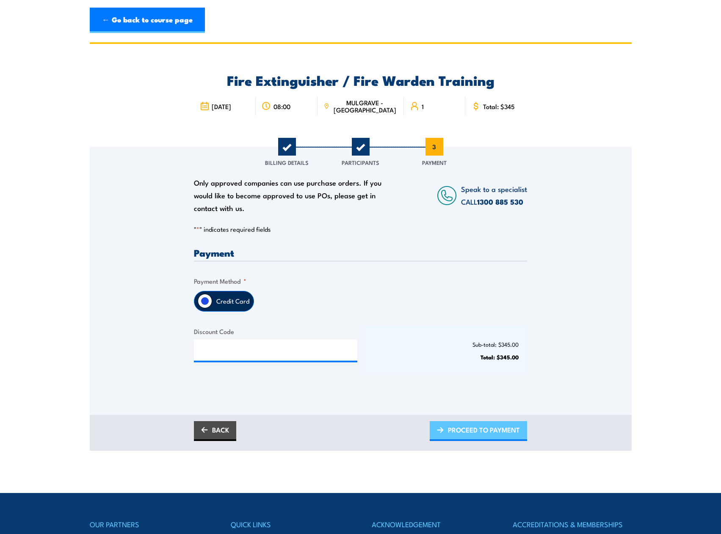
click at [465, 424] on span "PROCEED TO PAYMENT" at bounding box center [484, 430] width 72 height 22
